Goal: Transaction & Acquisition: Book appointment/travel/reservation

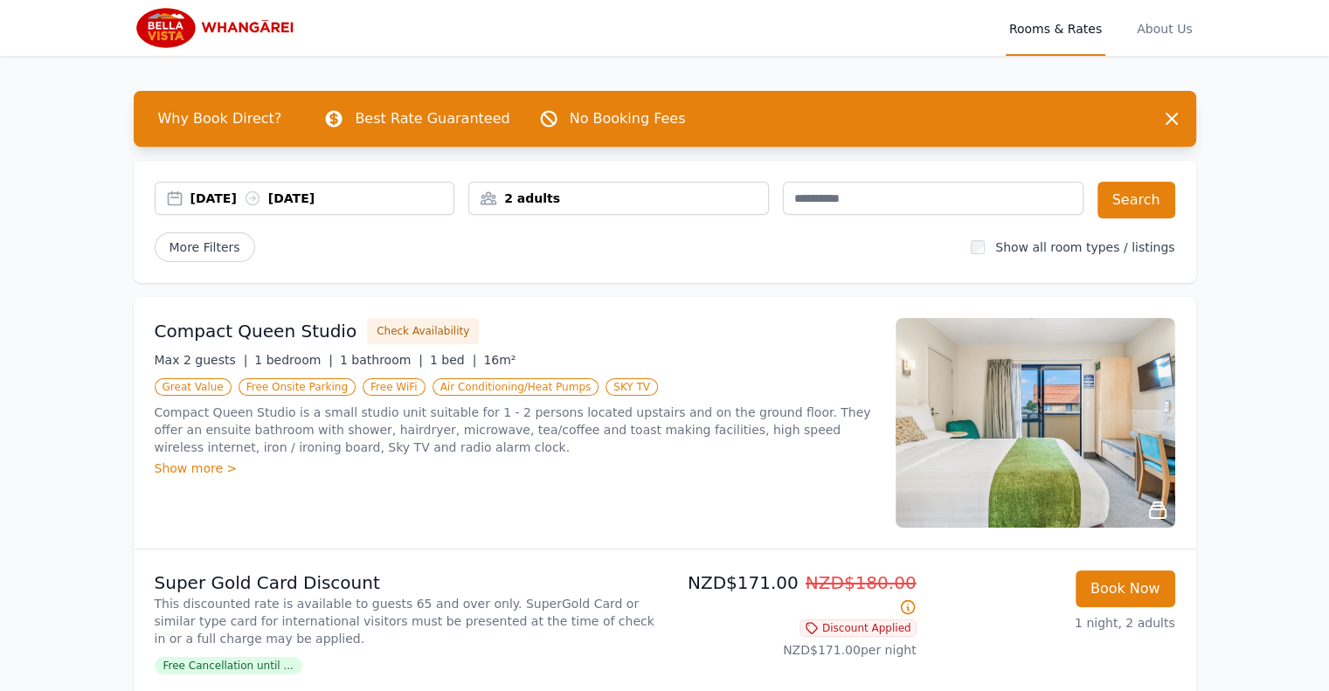
click at [517, 202] on div "2 adults" at bounding box center [618, 198] width 299 height 17
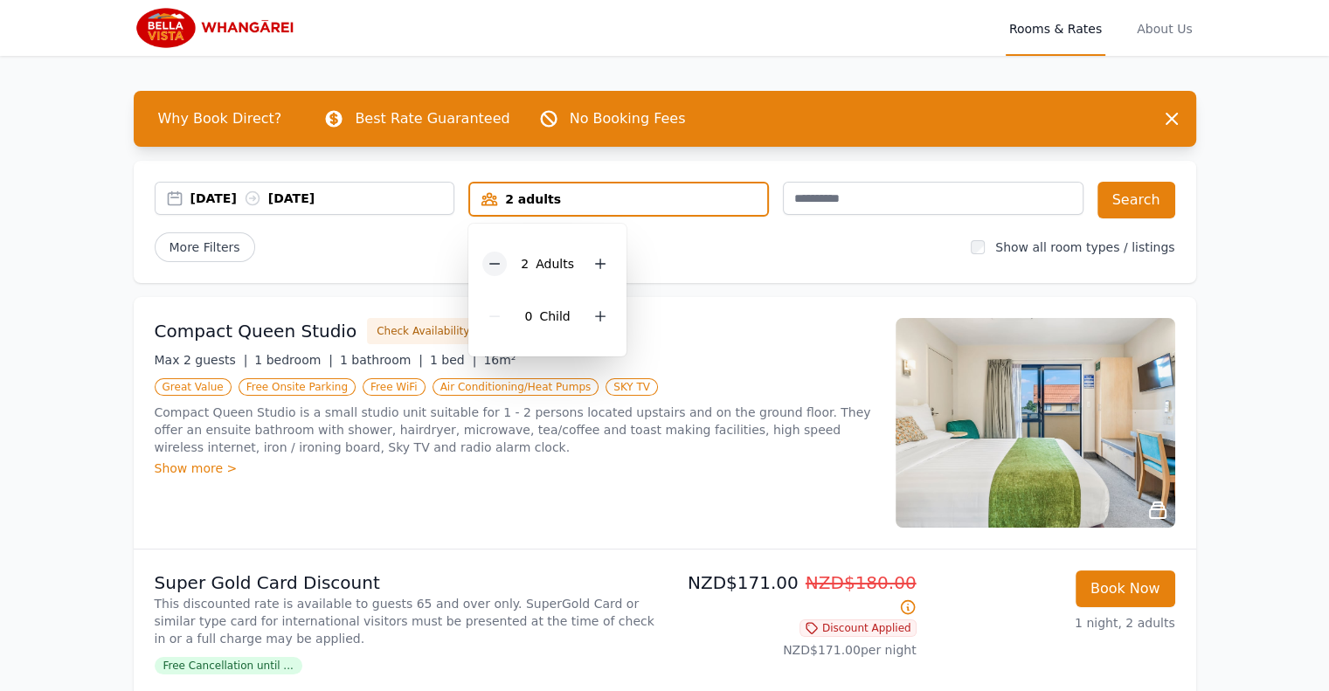
click at [503, 259] on div at bounding box center [494, 264] width 24 height 24
click at [702, 247] on div "More Filters" at bounding box center [556, 247] width 803 height 30
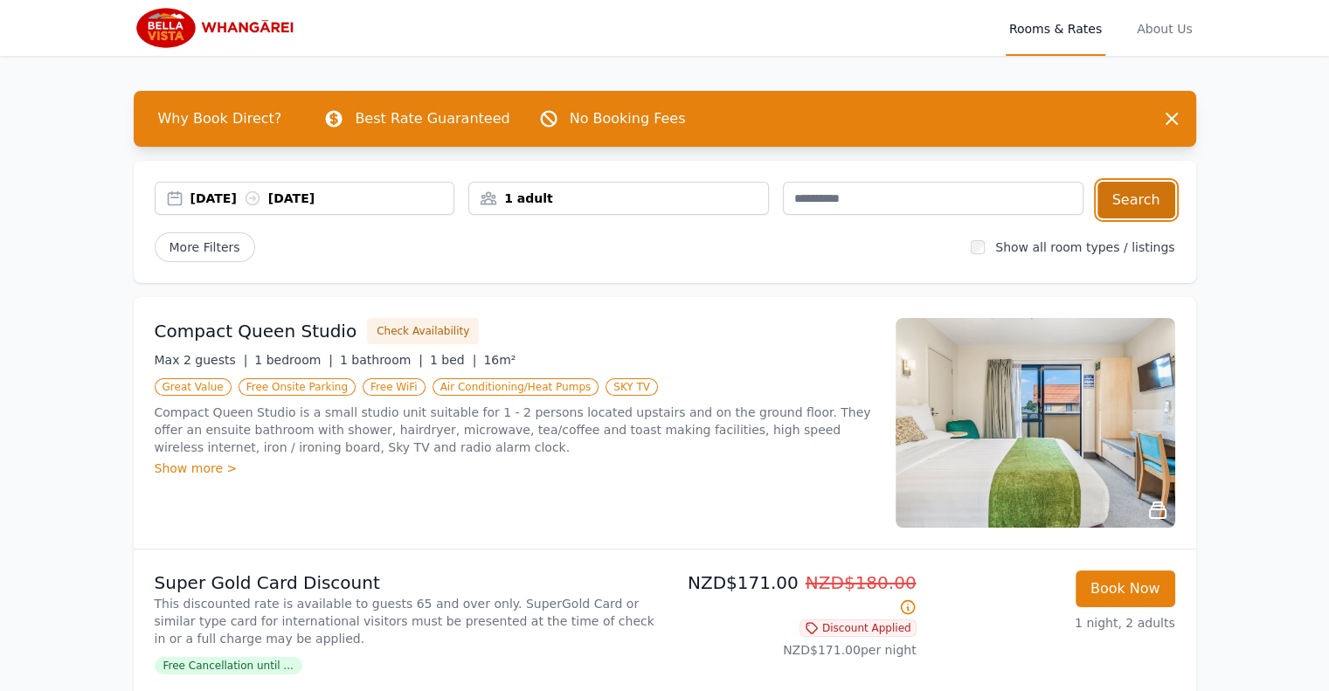
click at [1146, 195] on button "Search" at bounding box center [1136, 200] width 78 height 37
click at [608, 425] on p "Compact Queen Studio is a small studio unit suitable for 1 - 2 persons located …" at bounding box center [515, 430] width 720 height 52
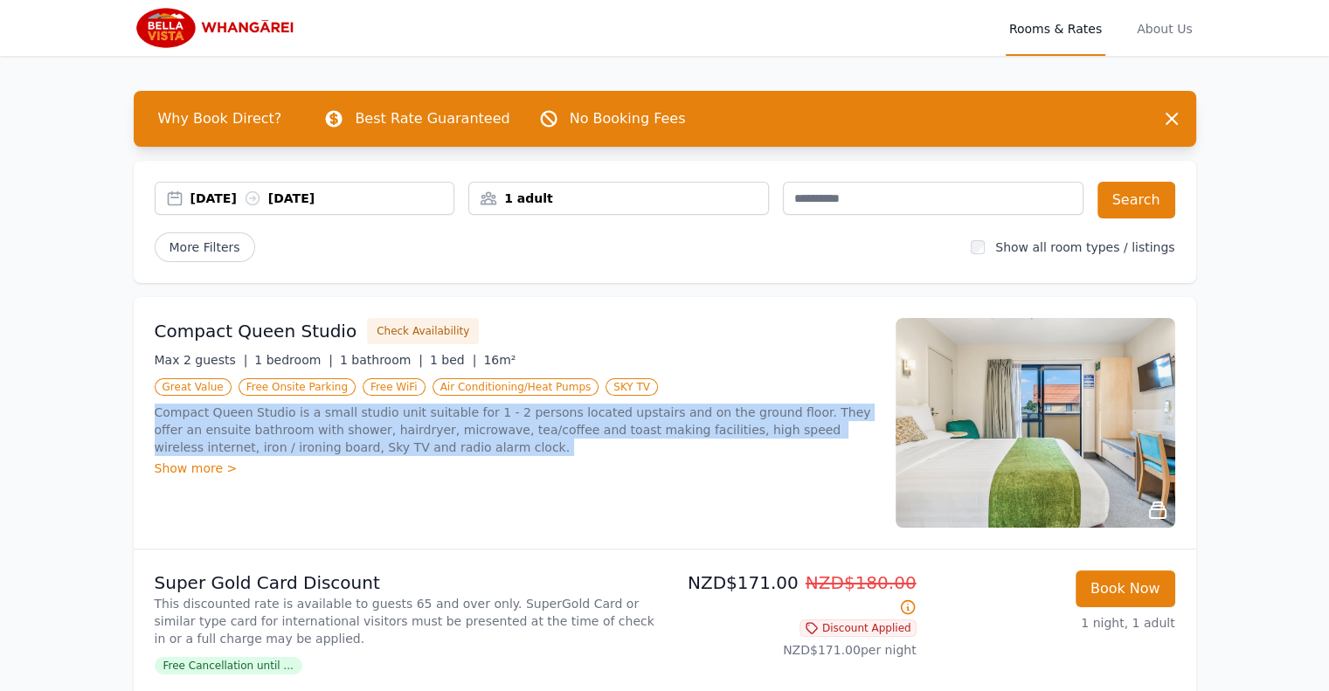
click at [608, 425] on p "Compact Queen Studio is a small studio unit suitable for 1 - 2 persons located …" at bounding box center [515, 430] width 720 height 52
click at [383, 431] on p "Compact Queen Studio is a small studio unit suitable for 1 - 2 persons located …" at bounding box center [515, 430] width 720 height 52
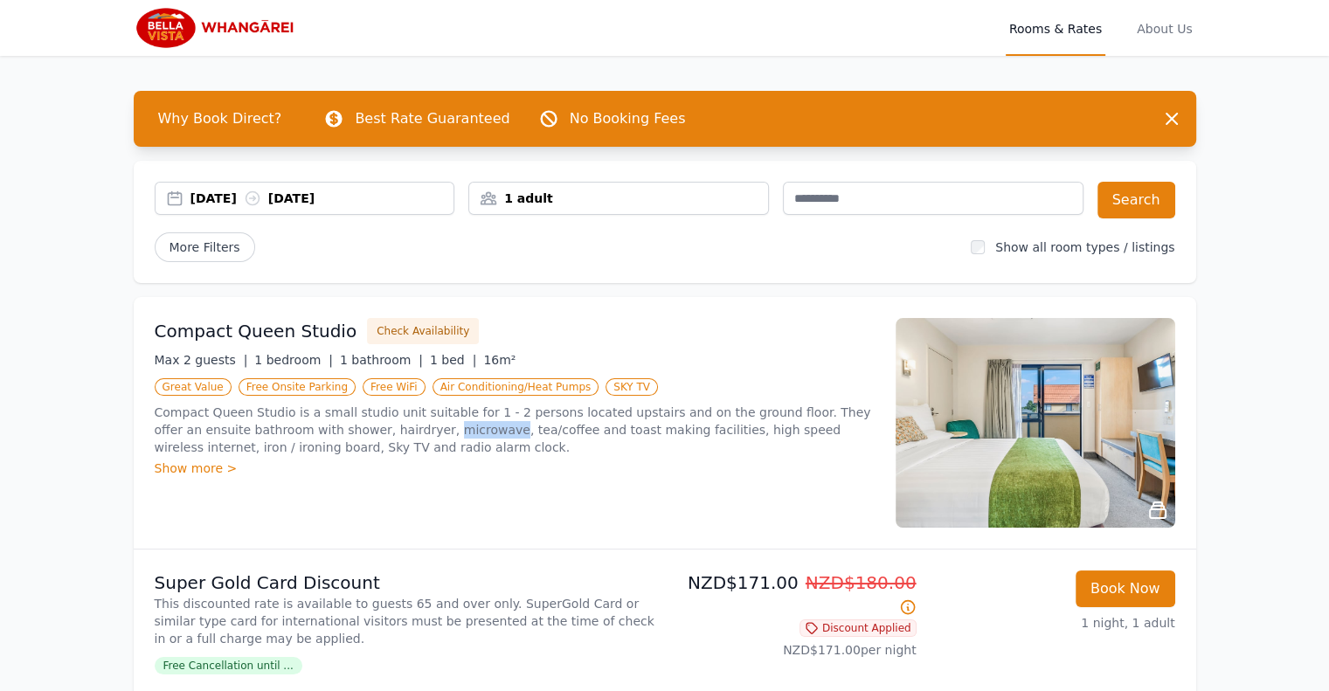
click at [383, 431] on p "Compact Queen Studio is a small studio unit suitable for 1 - 2 persons located …" at bounding box center [515, 430] width 720 height 52
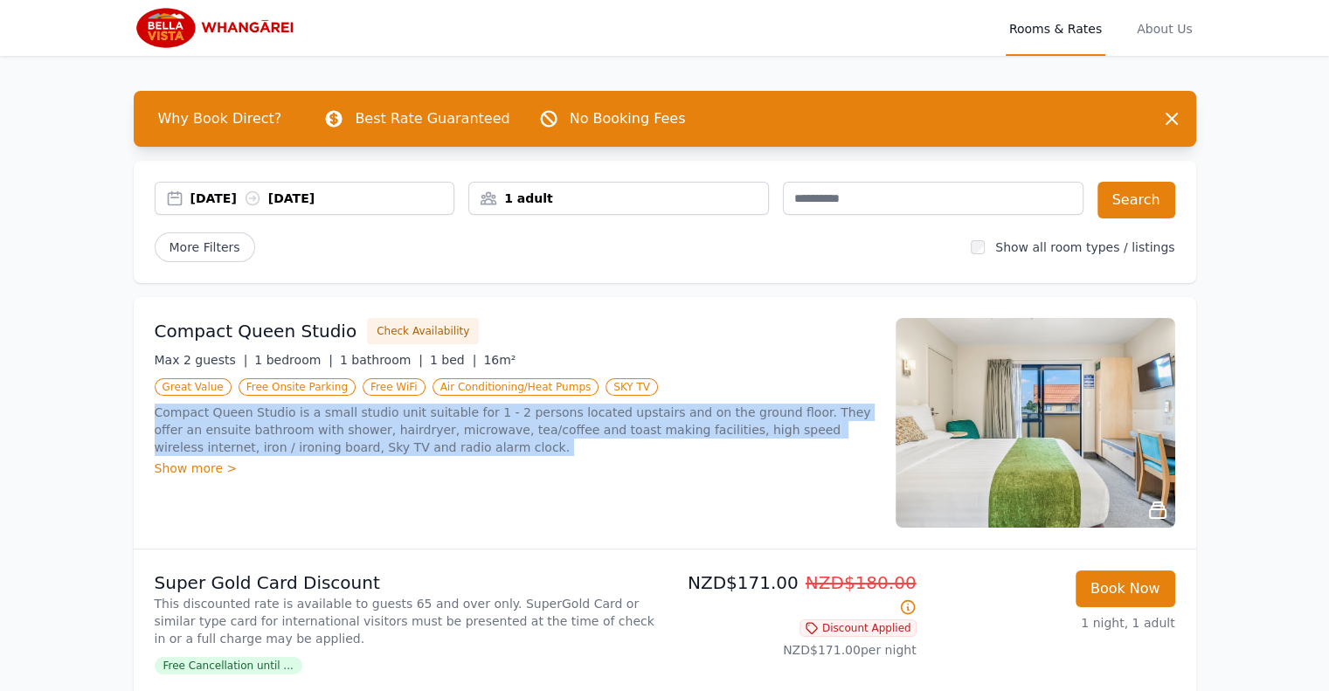
click at [383, 431] on p "Compact Queen Studio is a small studio unit suitable for 1 - 2 persons located …" at bounding box center [515, 430] width 720 height 52
click at [575, 430] on p "Compact Queen Studio is a small studio unit suitable for 1 - 2 persons located …" at bounding box center [515, 430] width 720 height 52
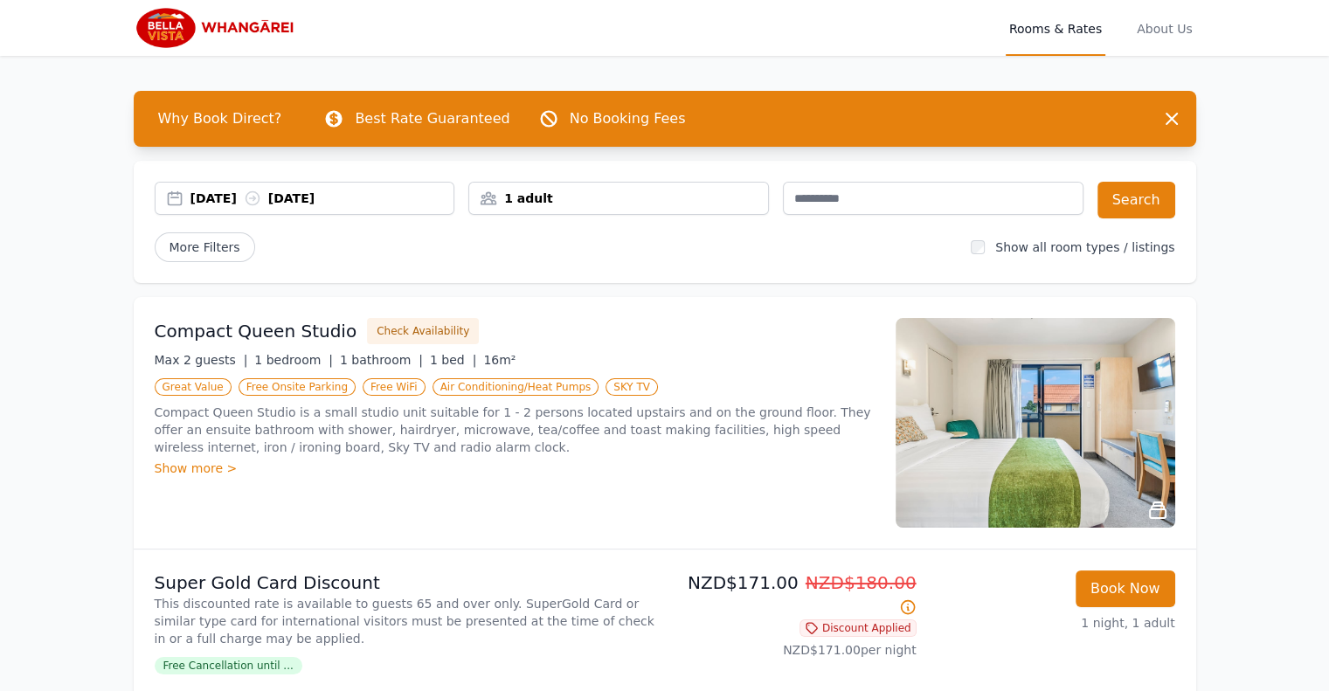
click at [575, 430] on p "Compact Queen Studio is a small studio unit suitable for 1 - 2 persons located …" at bounding box center [515, 430] width 720 height 52
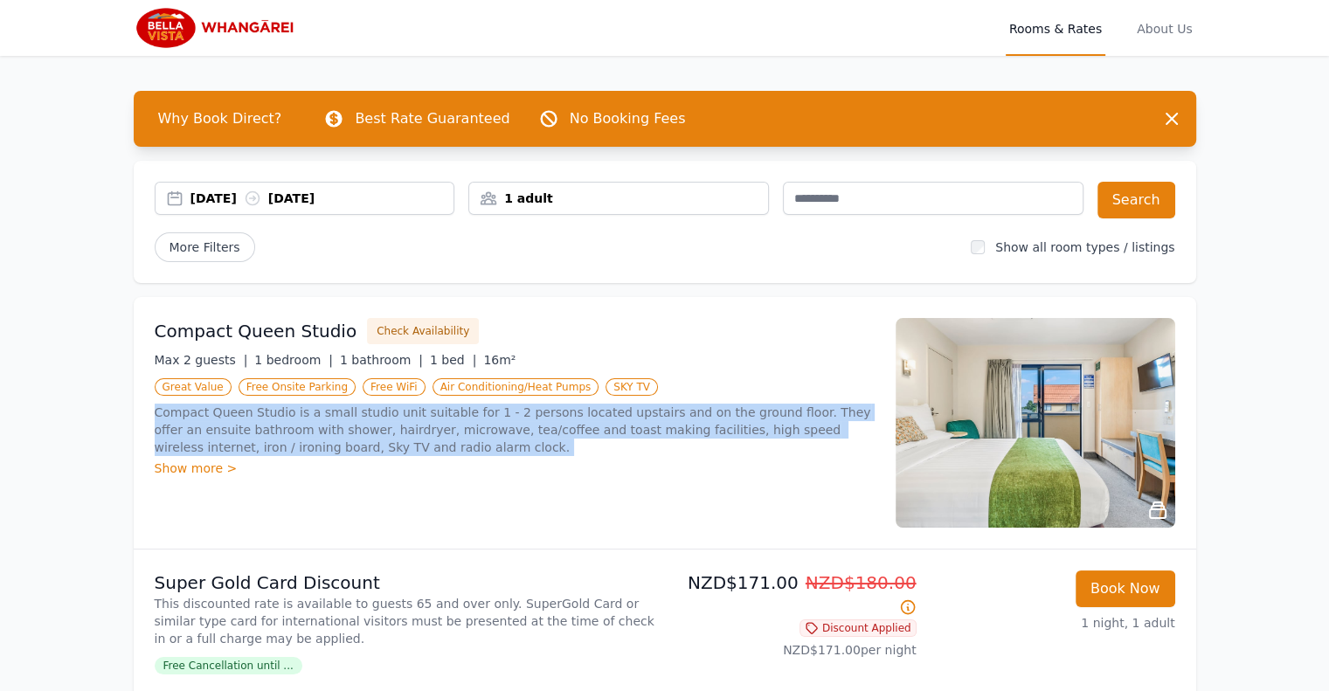
click at [575, 430] on p "Compact Queen Studio is a small studio unit suitable for 1 - 2 persons located …" at bounding box center [515, 430] width 720 height 52
click at [486, 432] on p "Compact Queen Studio is a small studio unit suitable for 1 - 2 persons located …" at bounding box center [515, 430] width 720 height 52
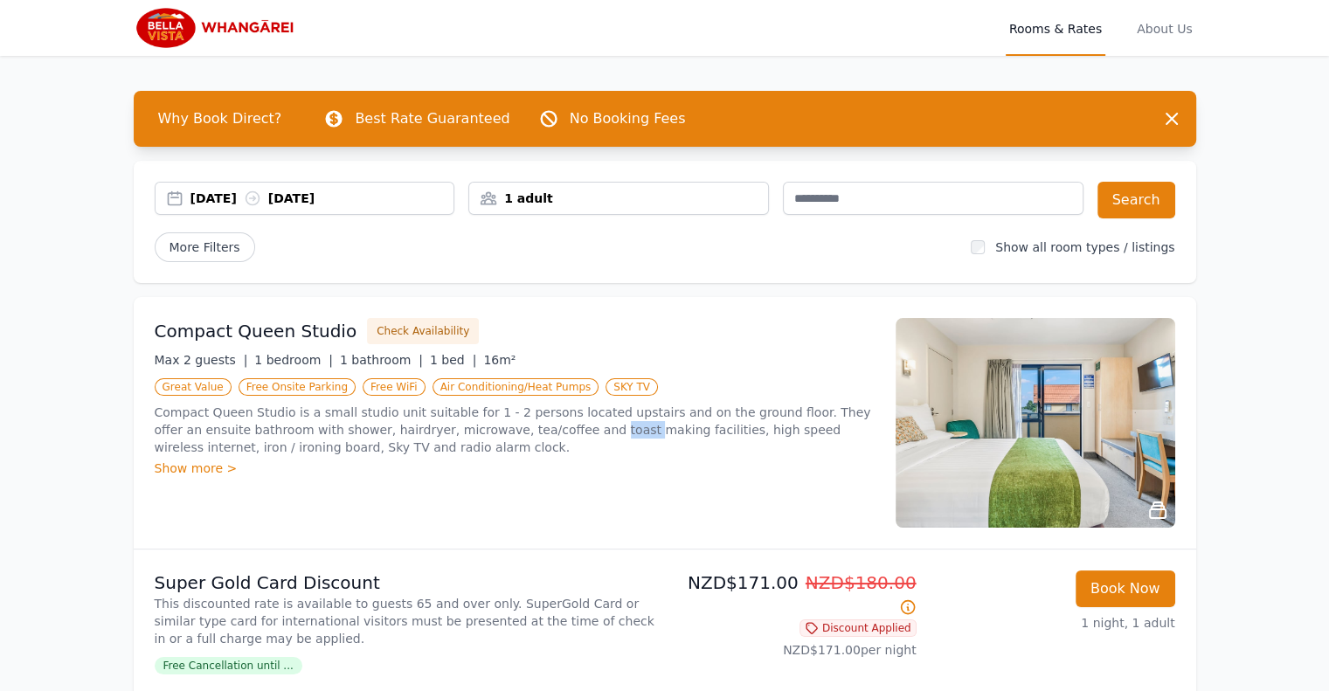
click at [486, 432] on p "Compact Queen Studio is a small studio unit suitable for 1 - 2 persons located …" at bounding box center [515, 430] width 720 height 52
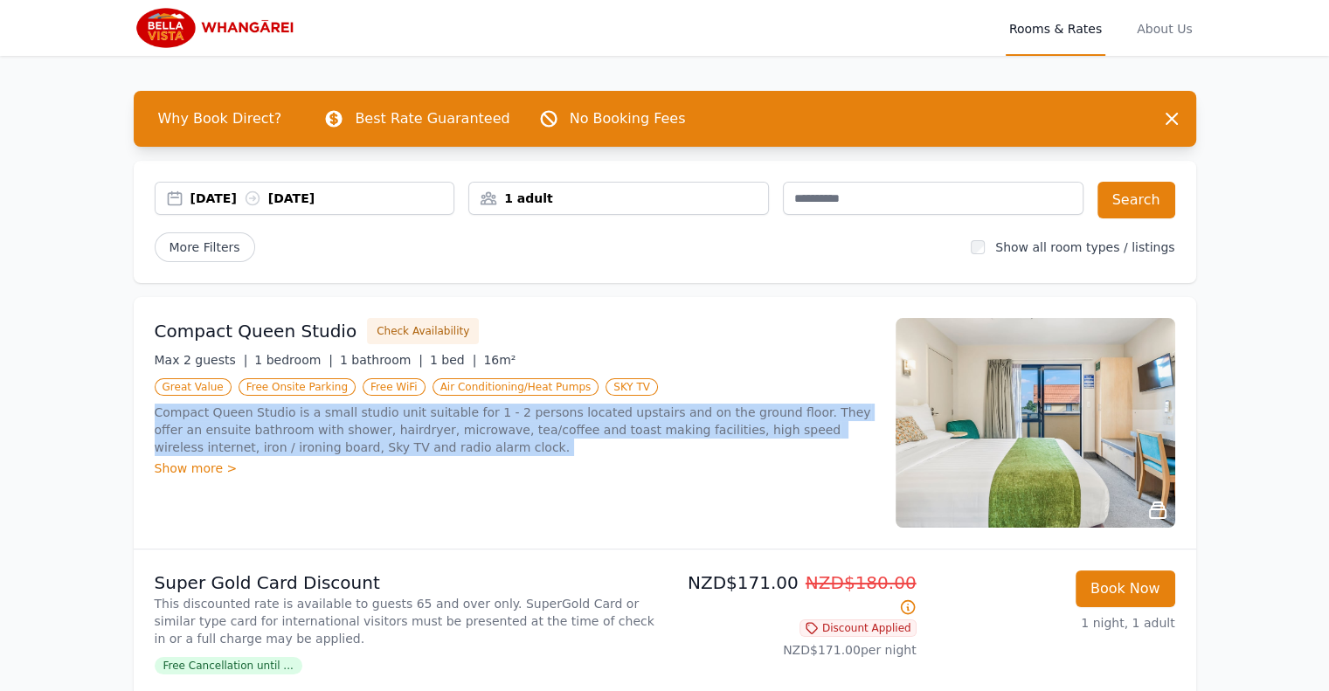
click at [486, 432] on p "Compact Queen Studio is a small studio unit suitable for 1 - 2 persons located …" at bounding box center [515, 430] width 720 height 52
click at [415, 428] on p "Compact Queen Studio is a small studio unit suitable for 1 - 2 persons located …" at bounding box center [515, 430] width 720 height 52
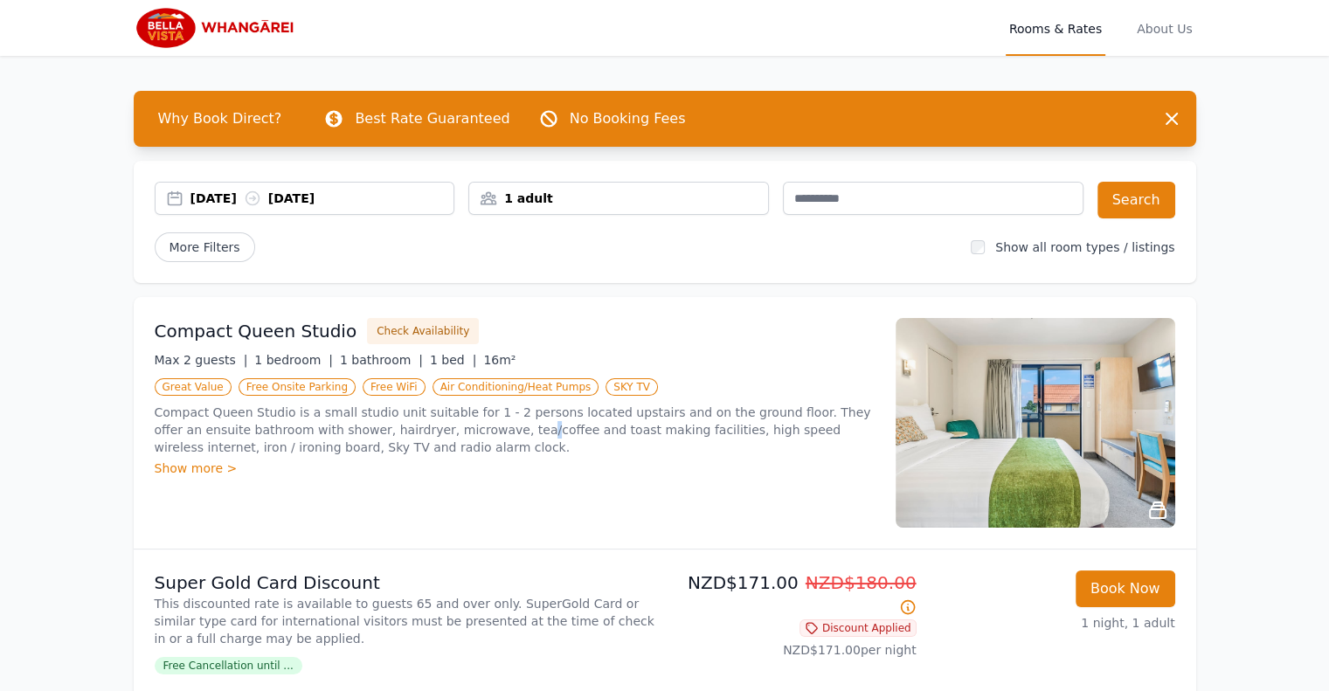
click at [415, 428] on p "Compact Queen Studio is a small studio unit suitable for 1 - 2 persons located …" at bounding box center [515, 430] width 720 height 52
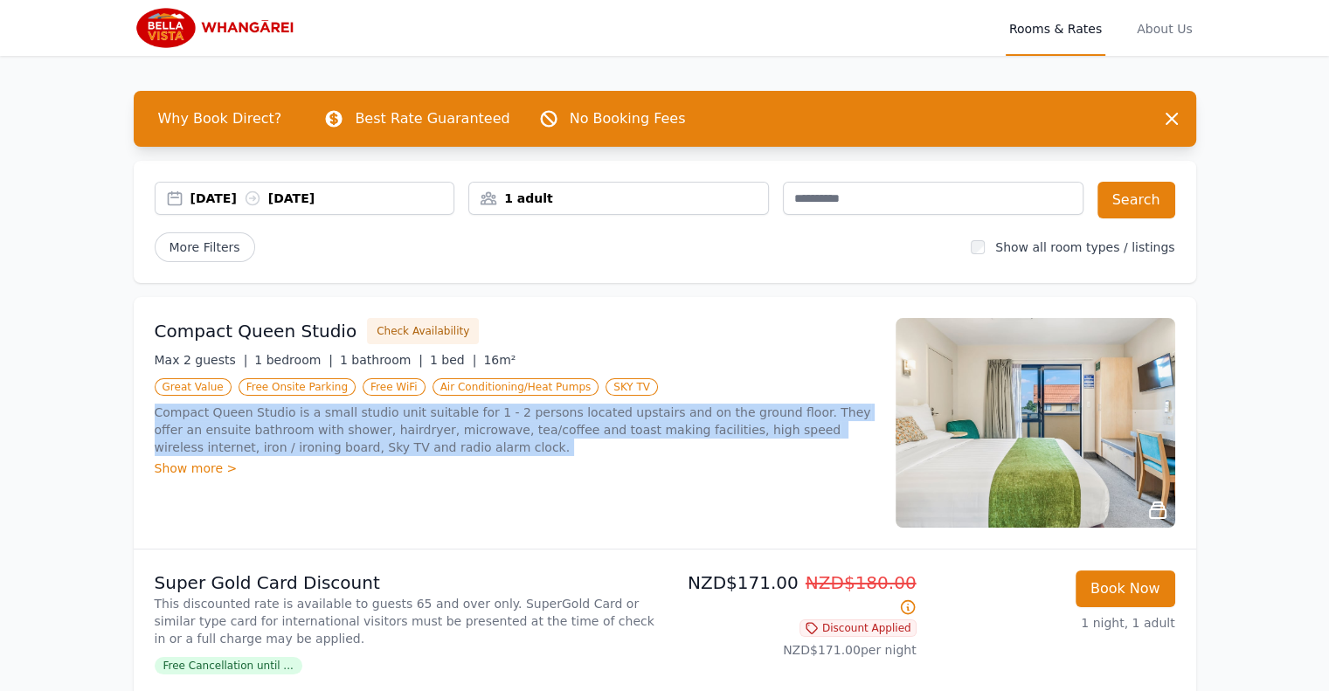
click at [512, 429] on p "Compact Queen Studio is a small studio unit suitable for 1 - 2 persons located …" at bounding box center [515, 430] width 720 height 52
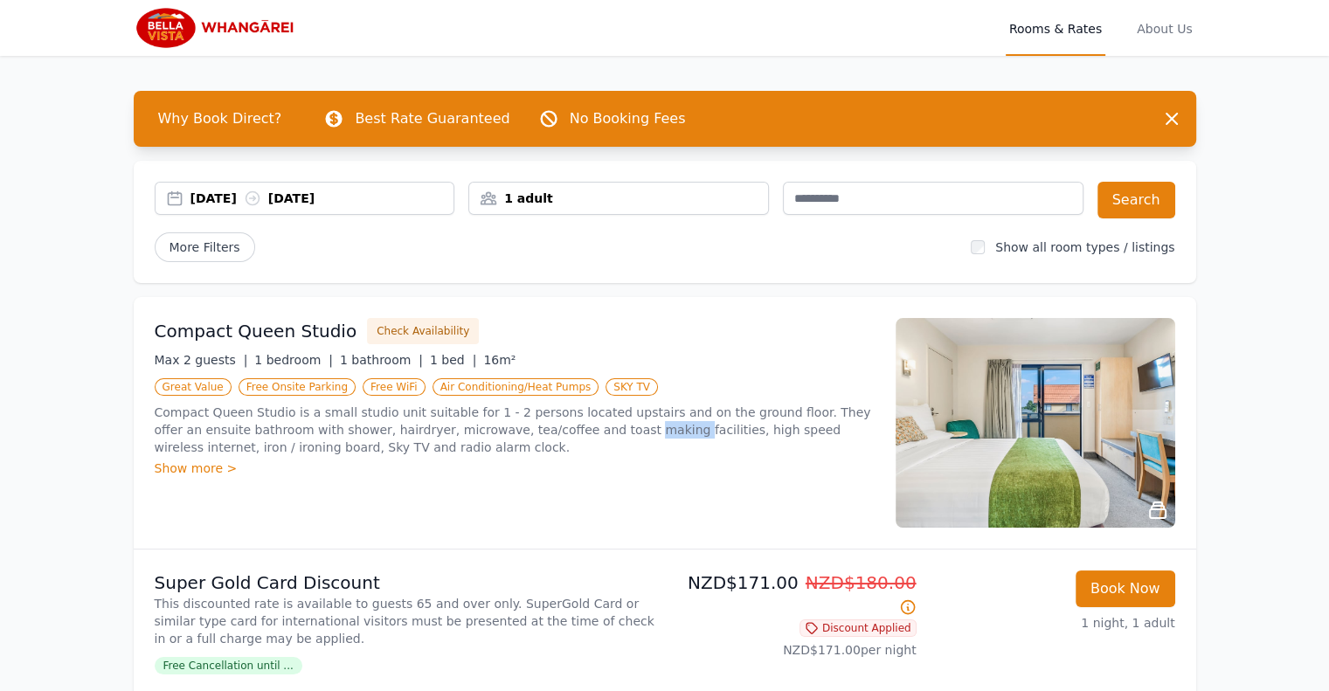
click at [512, 429] on p "Compact Queen Studio is a small studio unit suitable for 1 - 2 persons located …" at bounding box center [515, 430] width 720 height 52
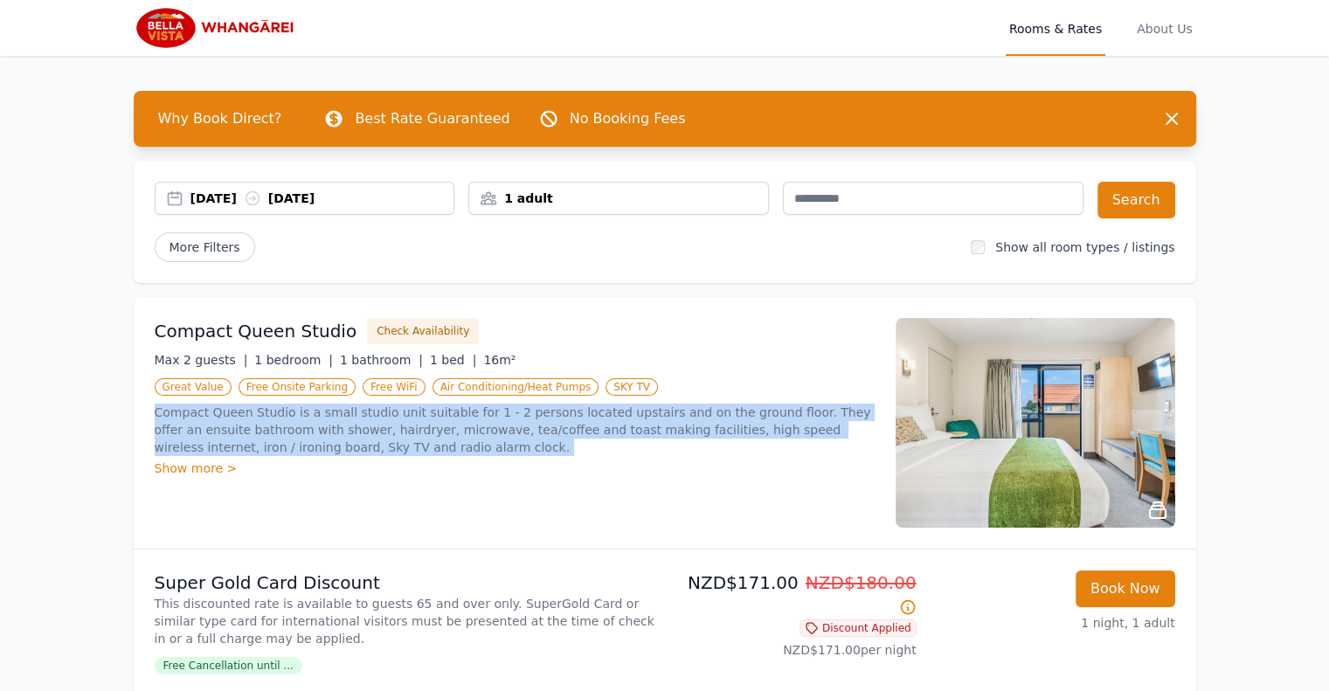
click at [512, 429] on p "Compact Queen Studio is a small studio unit suitable for 1 - 2 persons located …" at bounding box center [515, 430] width 720 height 52
click at [467, 429] on p "Compact Queen Studio is a small studio unit suitable for 1 - 2 persons located …" at bounding box center [515, 430] width 720 height 52
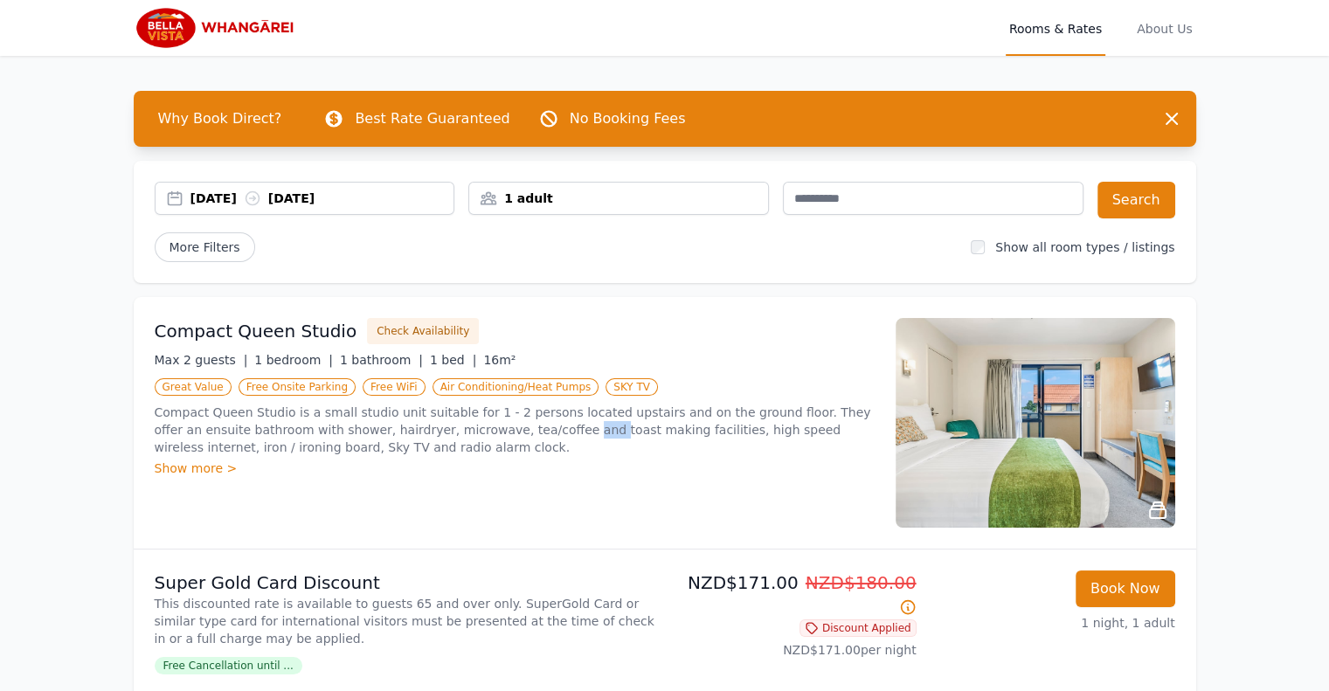
click at [467, 429] on p "Compact Queen Studio is a small studio unit suitable for 1 - 2 persons located …" at bounding box center [515, 430] width 720 height 52
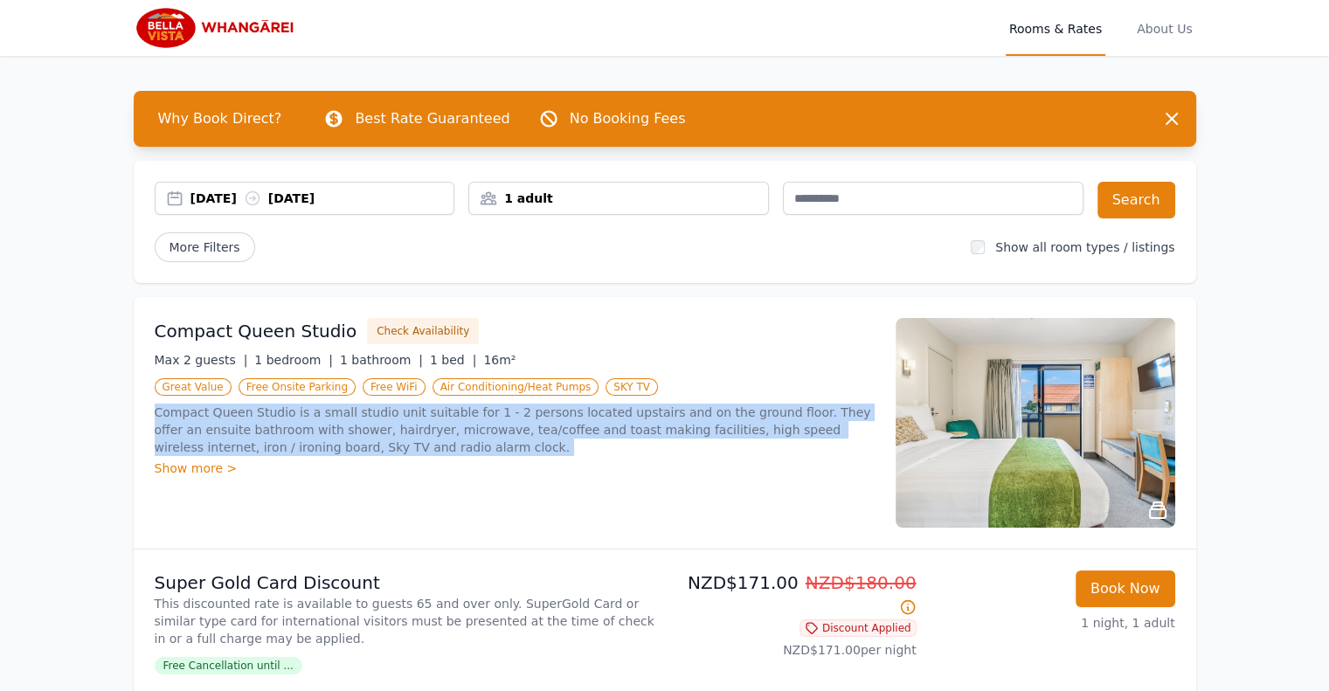
click at [467, 429] on p "Compact Queen Studio is a small studio unit suitable for 1 - 2 persons located …" at bounding box center [515, 430] width 720 height 52
click at [559, 416] on p "Compact Queen Studio is a small studio unit suitable for 1 - 2 persons located …" at bounding box center [515, 430] width 720 height 52
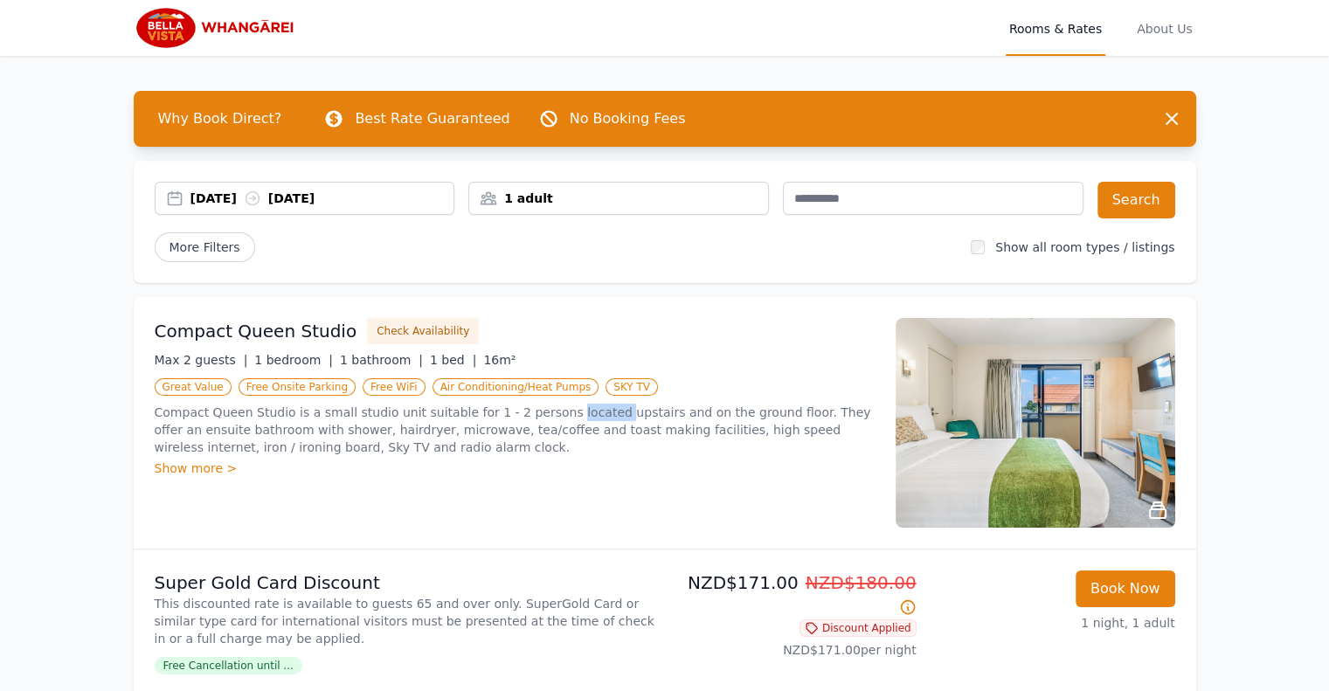
click at [559, 416] on p "Compact Queen Studio is a small studio unit suitable for 1 - 2 persons located …" at bounding box center [515, 430] width 720 height 52
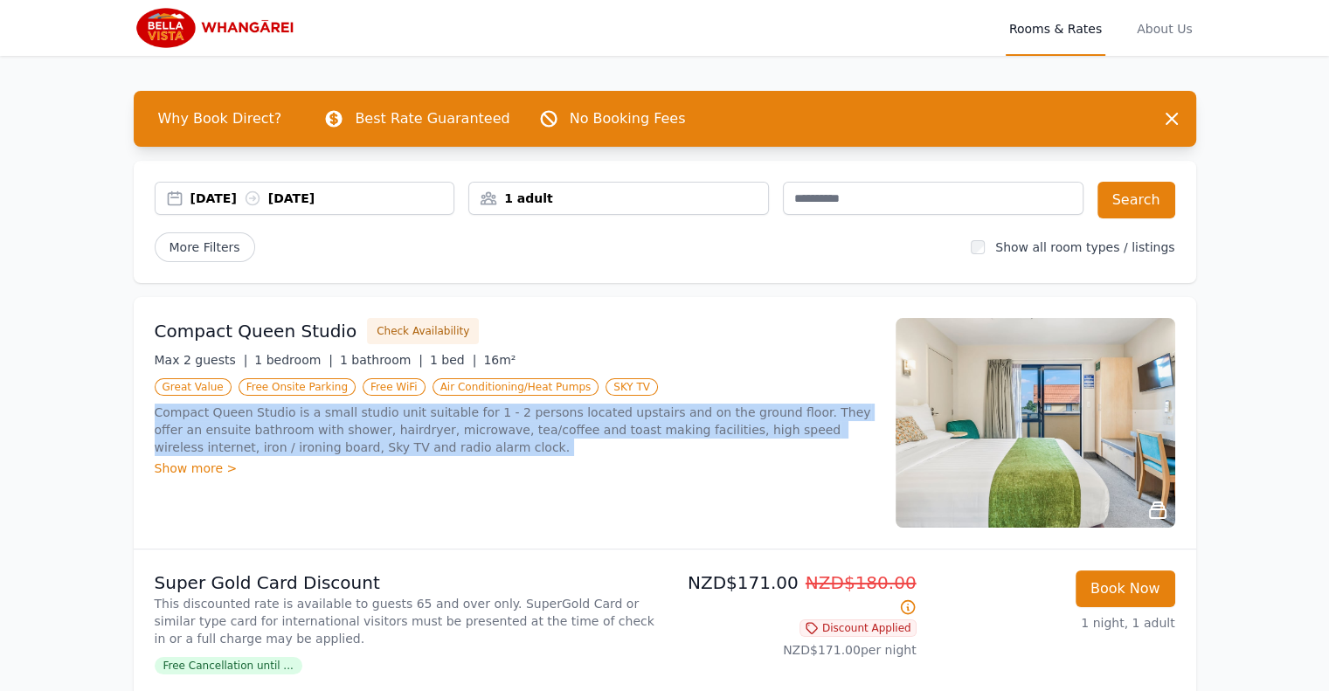
click at [559, 416] on p "Compact Queen Studio is a small studio unit suitable for 1 - 2 persons located …" at bounding box center [515, 430] width 720 height 52
click at [545, 434] on p "Compact Queen Studio is a small studio unit suitable for 1 - 2 persons located …" at bounding box center [515, 430] width 720 height 52
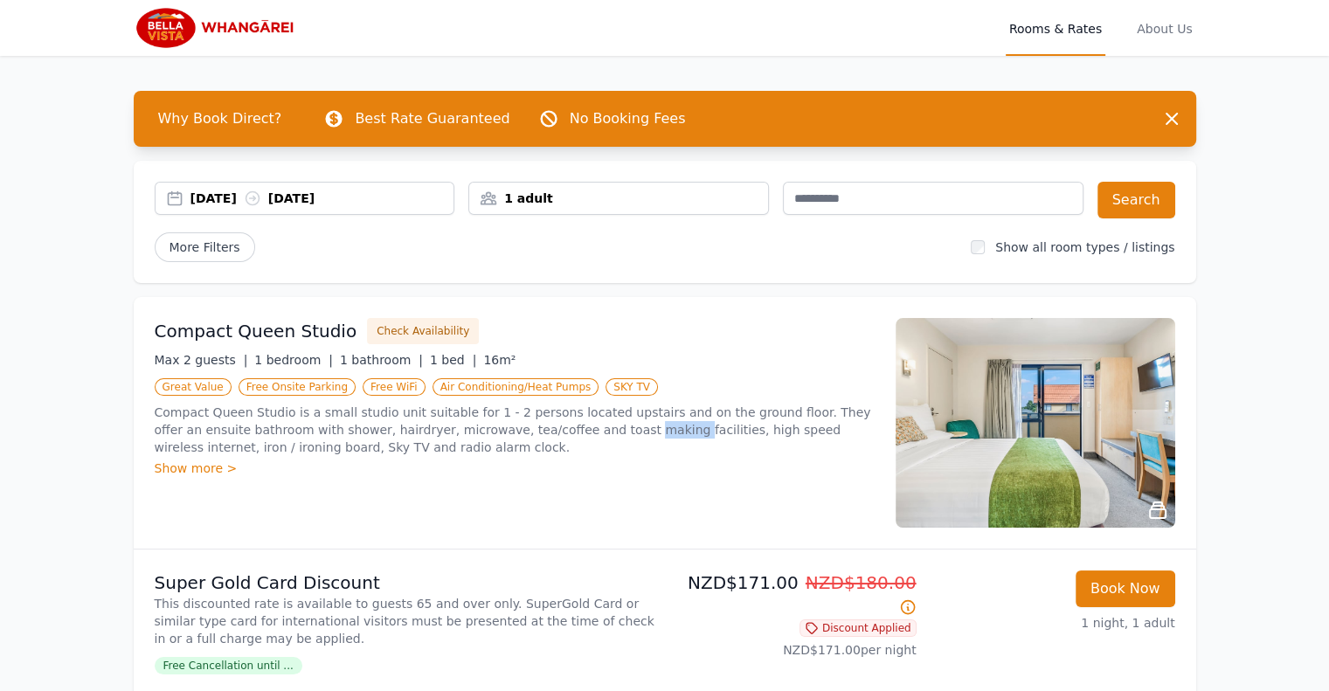
click at [545, 434] on p "Compact Queen Studio is a small studio unit suitable for 1 - 2 persons located …" at bounding box center [515, 430] width 720 height 52
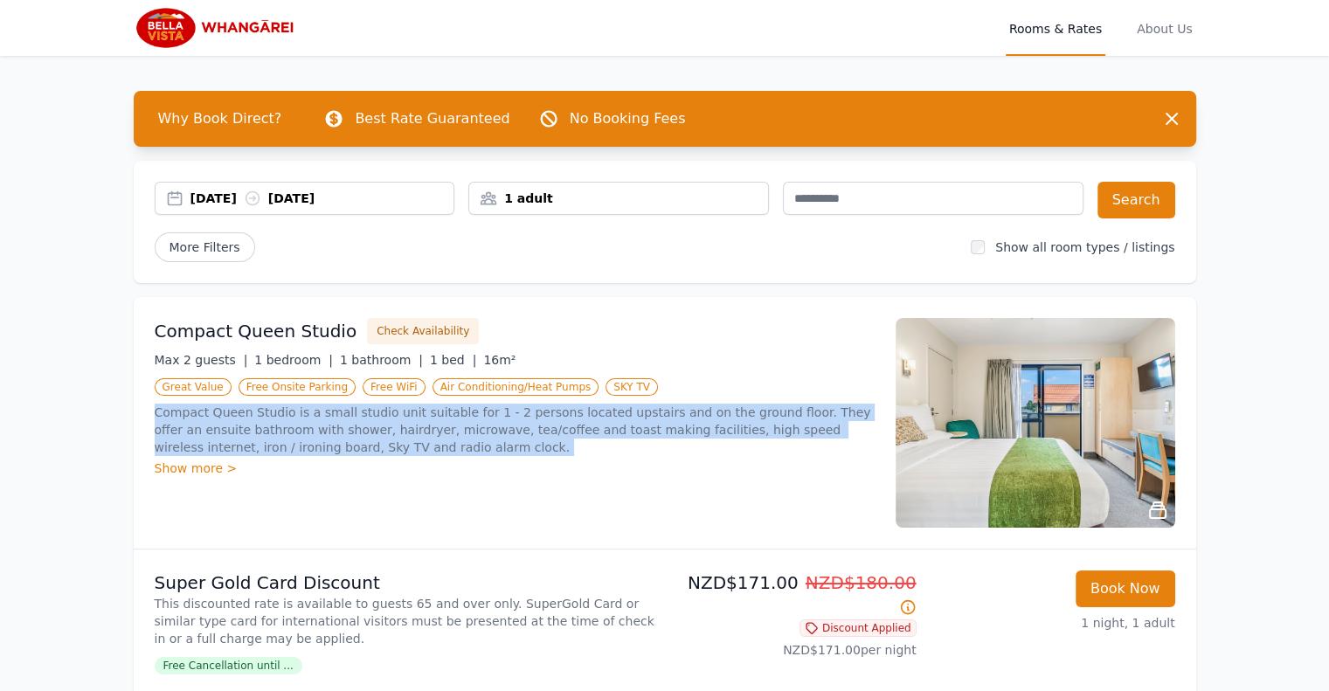
click at [545, 434] on p "Compact Queen Studio is a small studio unit suitable for 1 - 2 persons located …" at bounding box center [515, 430] width 720 height 52
click at [591, 432] on p "Compact Queen Studio is a small studio unit suitable for 1 - 2 persons located …" at bounding box center [515, 430] width 720 height 52
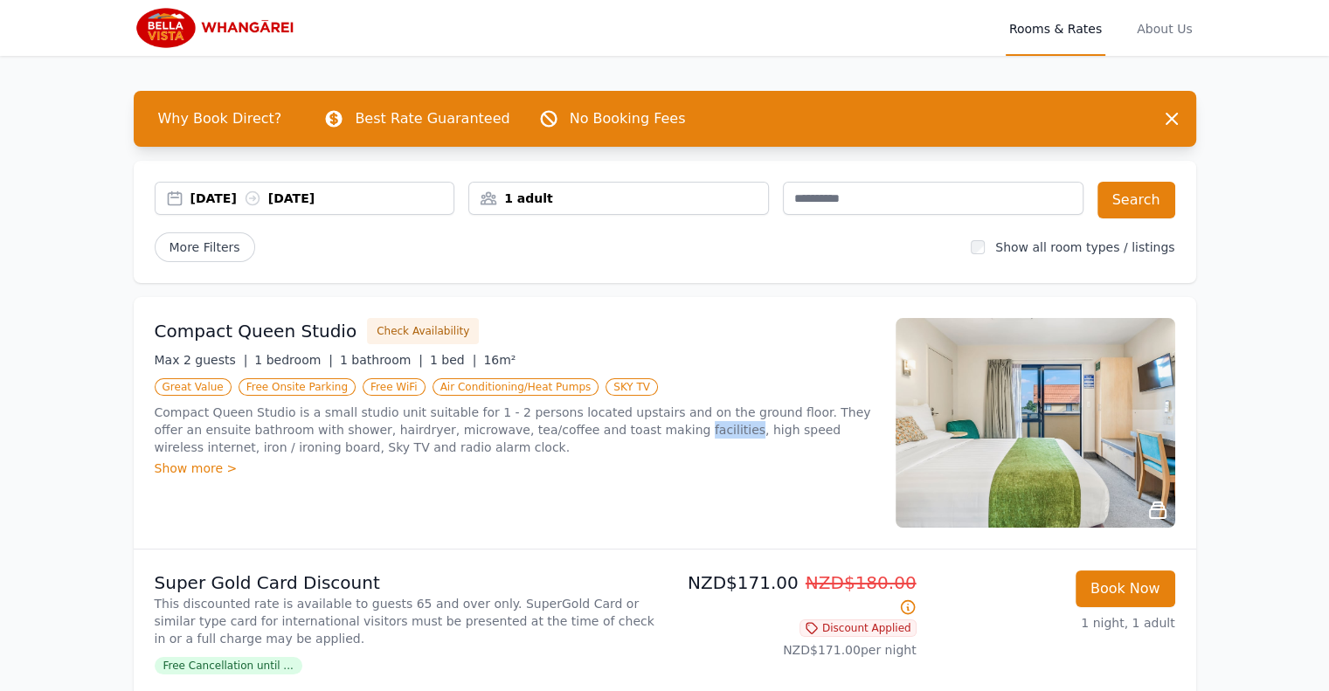
click at [591, 432] on p "Compact Queen Studio is a small studio unit suitable for 1 - 2 persons located …" at bounding box center [515, 430] width 720 height 52
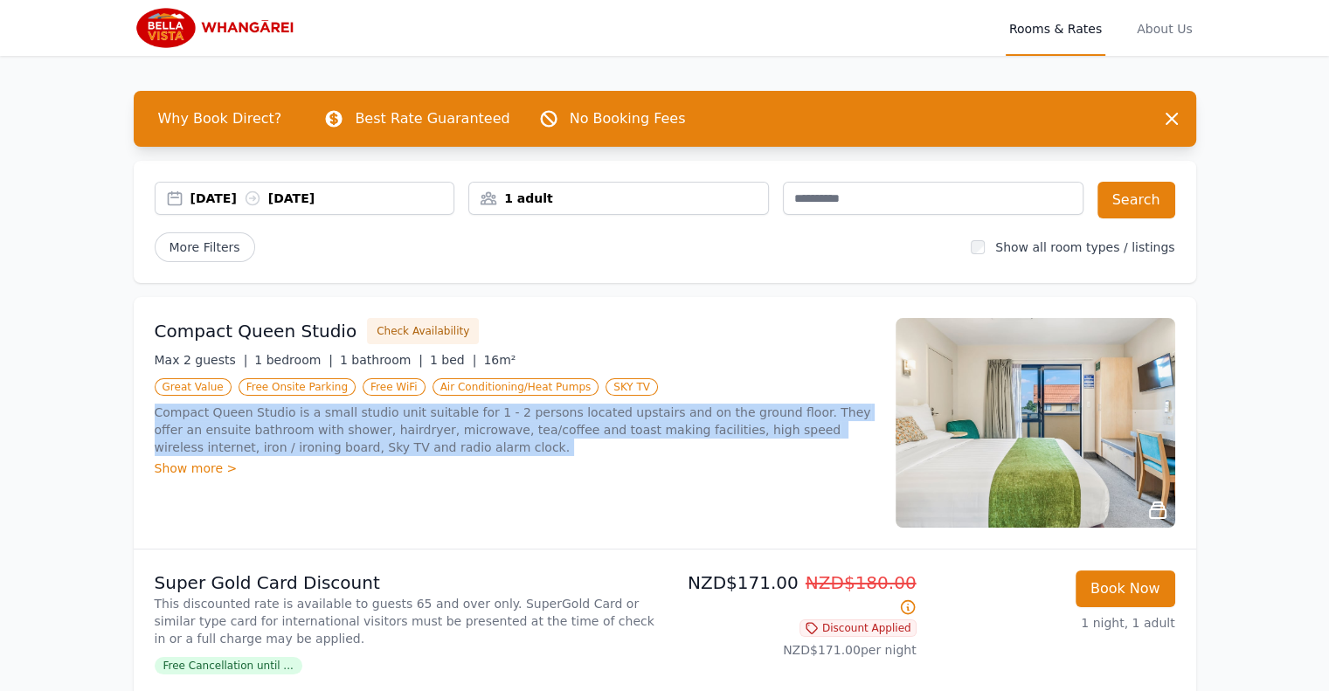
click at [591, 432] on p "Compact Queen Studio is a small studio unit suitable for 1 - 2 persons located …" at bounding box center [515, 430] width 720 height 52
click at [647, 425] on p "Compact Queen Studio is a small studio unit suitable for 1 - 2 persons located …" at bounding box center [515, 430] width 720 height 52
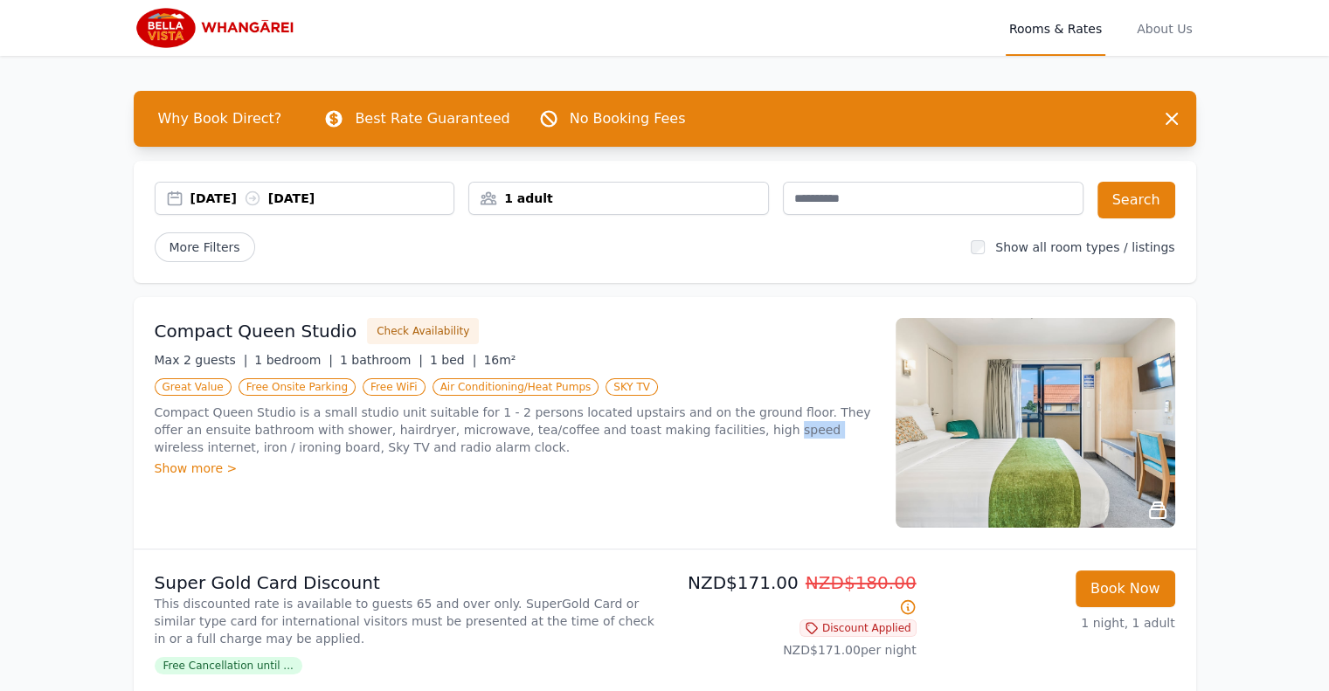
click at [647, 425] on p "Compact Queen Studio is a small studio unit suitable for 1 - 2 persons located …" at bounding box center [515, 430] width 720 height 52
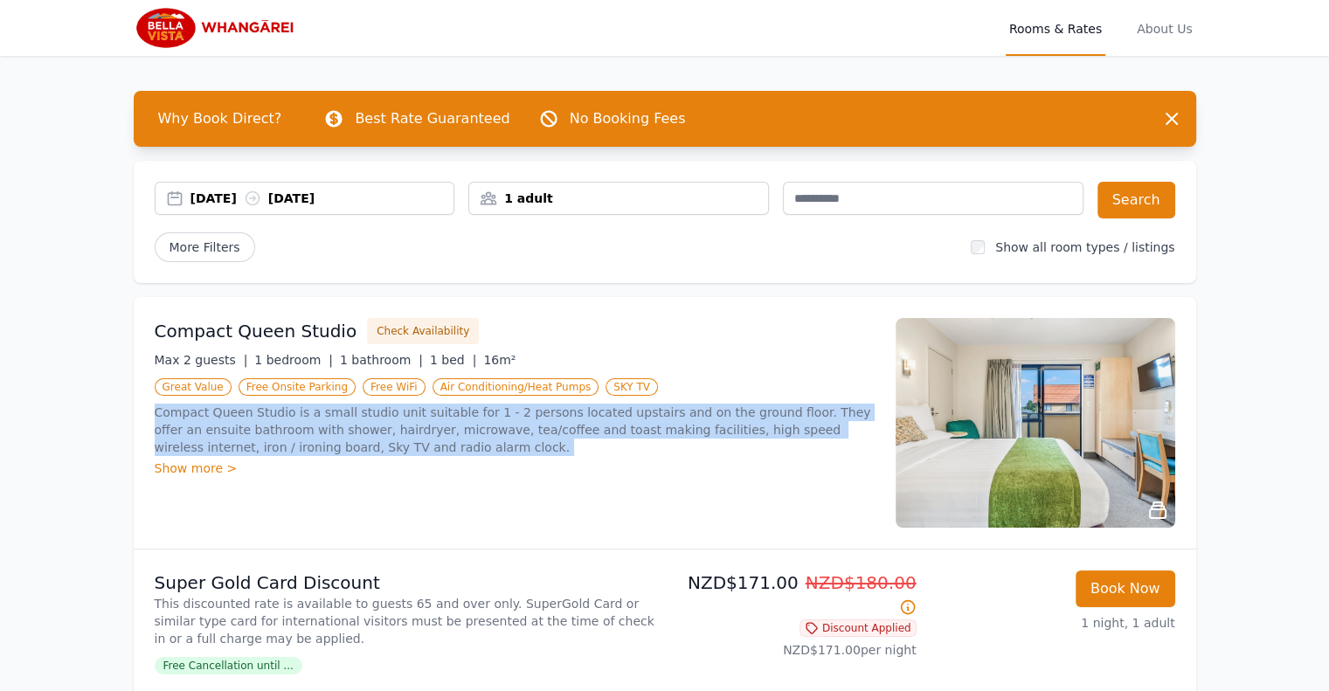
click at [647, 425] on p "Compact Queen Studio is a small studio unit suitable for 1 - 2 persons located …" at bounding box center [515, 430] width 720 height 52
click at [565, 425] on p "Compact Queen Studio is a small studio unit suitable for 1 - 2 persons located …" at bounding box center [515, 430] width 720 height 52
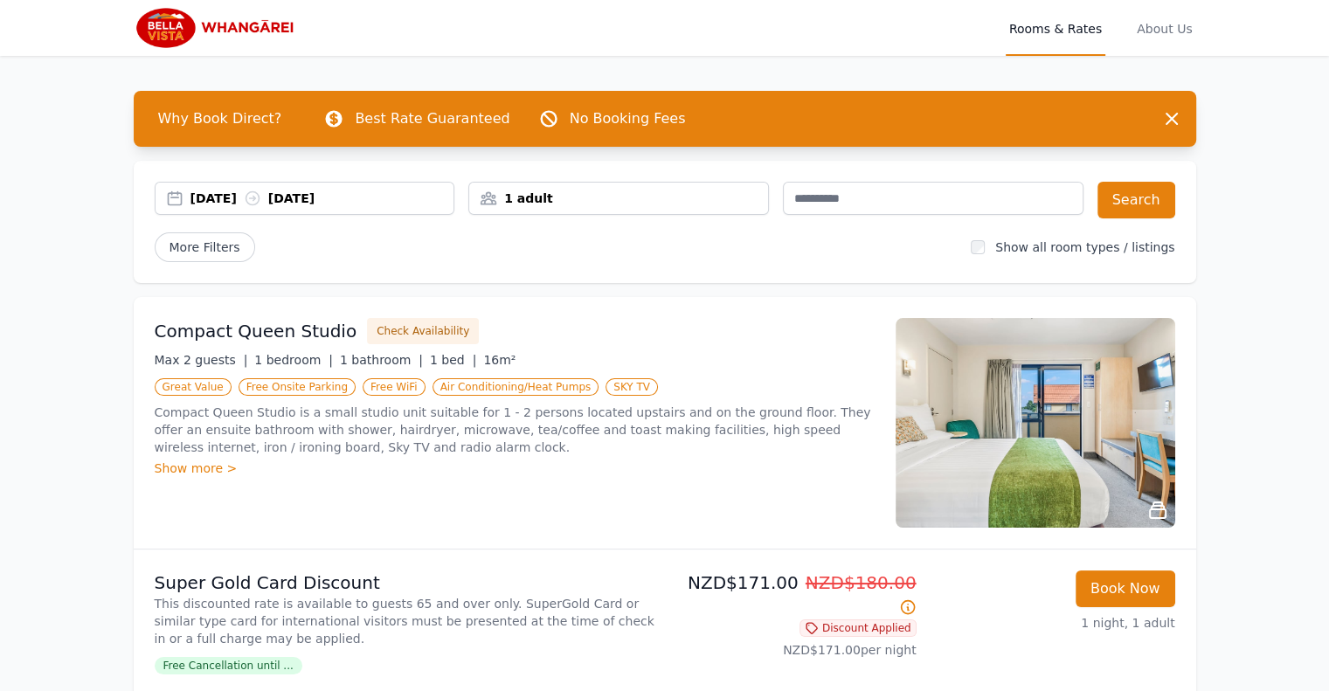
click at [565, 425] on p "Compact Queen Studio is a small studio unit suitable for 1 - 2 persons located …" at bounding box center [515, 430] width 720 height 52
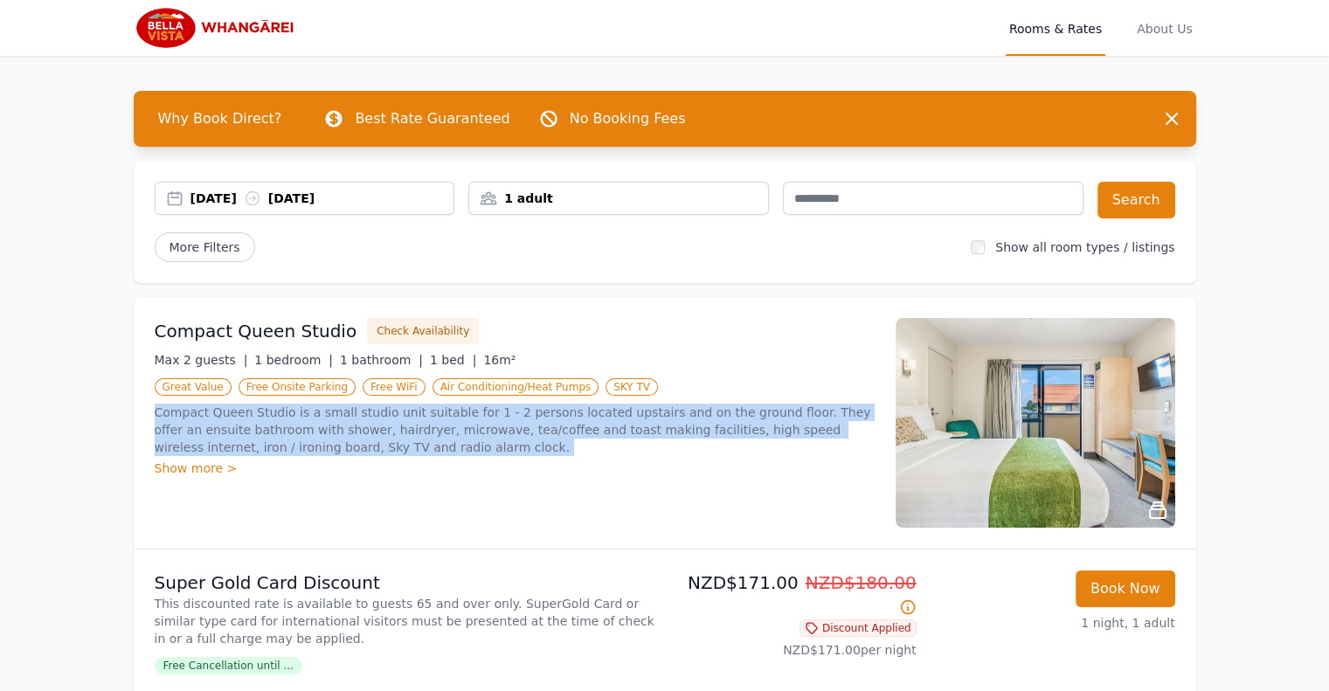
click at [565, 425] on p "Compact Queen Studio is a small studio unit suitable for 1 - 2 persons located …" at bounding box center [515, 430] width 720 height 52
click at [626, 425] on p "Compact Queen Studio is a small studio unit suitable for 1 - 2 persons located …" at bounding box center [515, 430] width 720 height 52
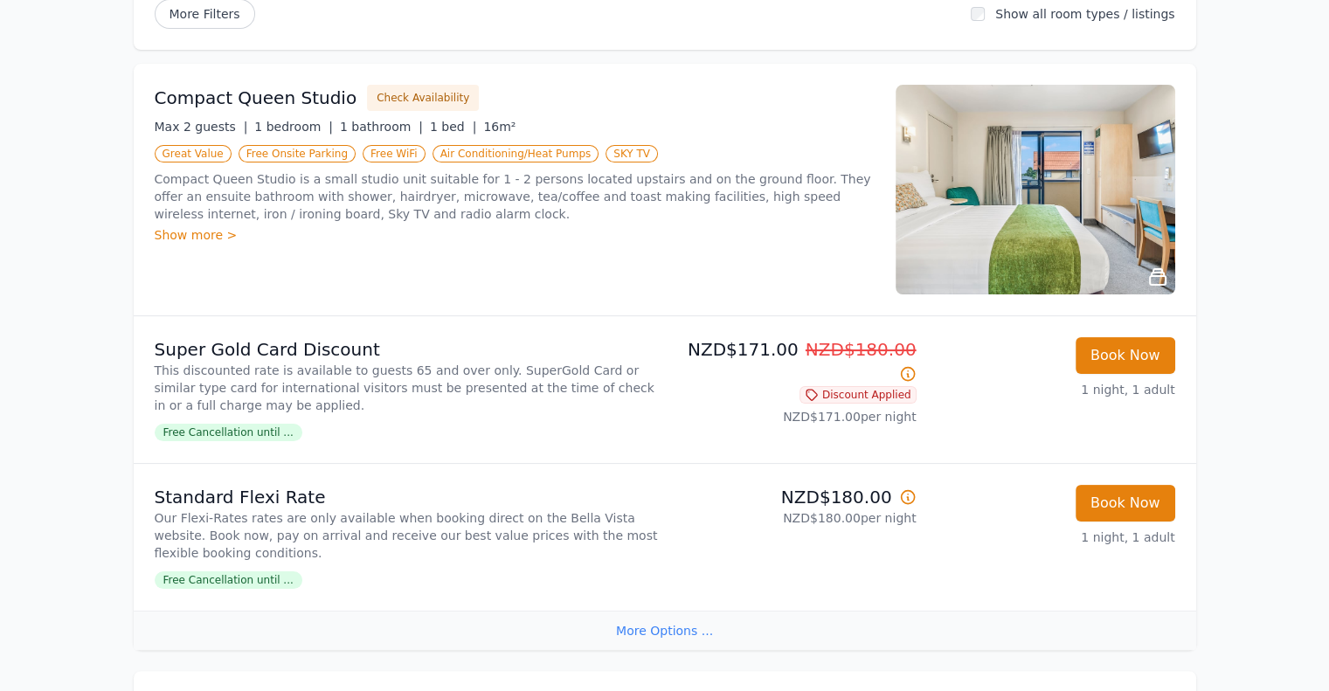
scroll to position [262, 0]
